Goal: Navigation & Orientation: Find specific page/section

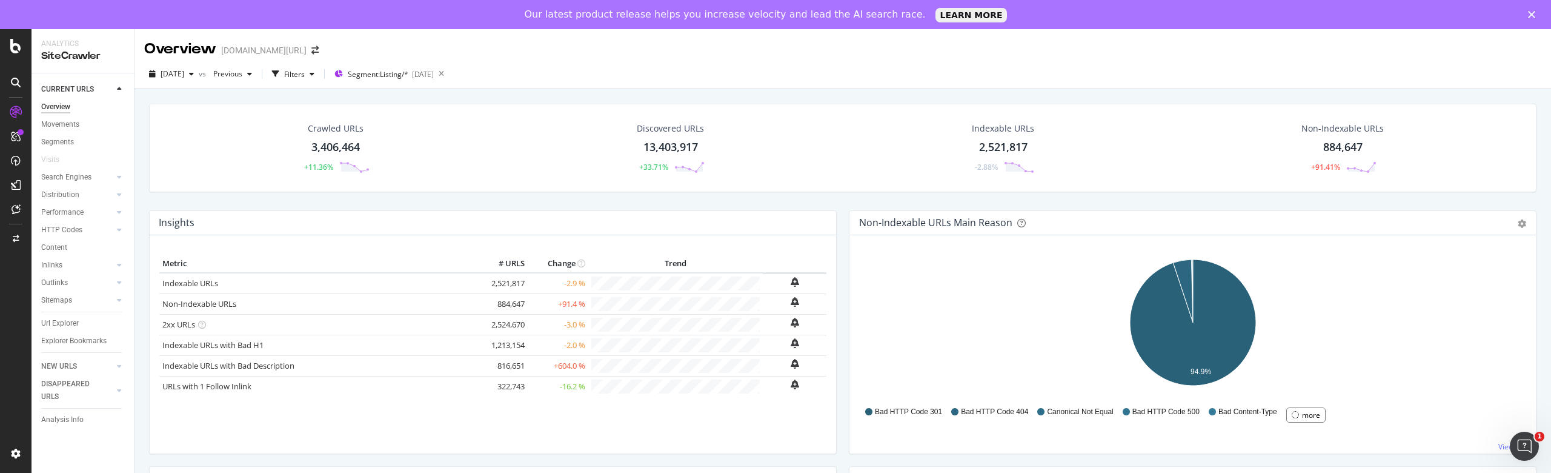
scroll to position [1, 0]
click at [73, 320] on div "Url Explorer" at bounding box center [60, 323] width 38 height 13
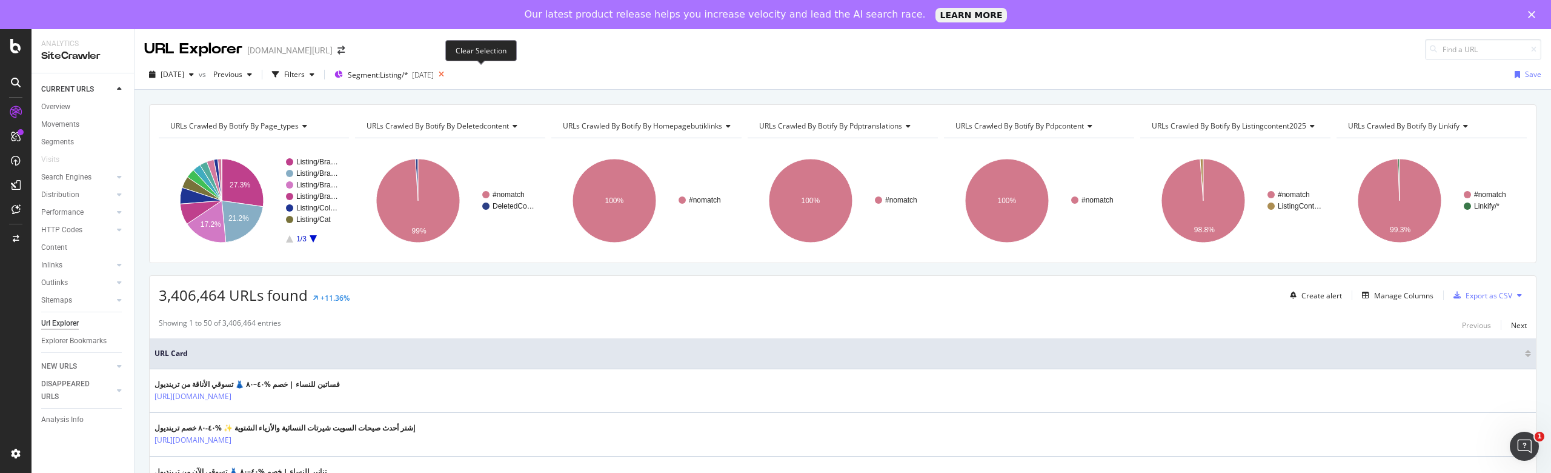
click at [449, 73] on icon at bounding box center [441, 74] width 15 height 17
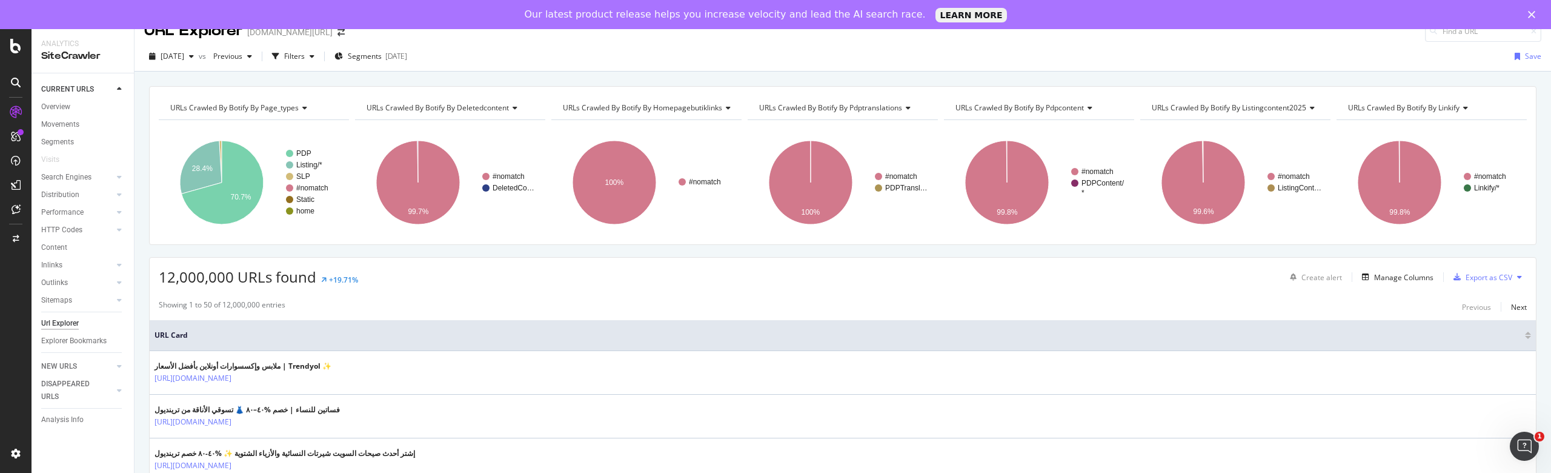
scroll to position [4, 0]
